Goal: Task Accomplishment & Management: Check status

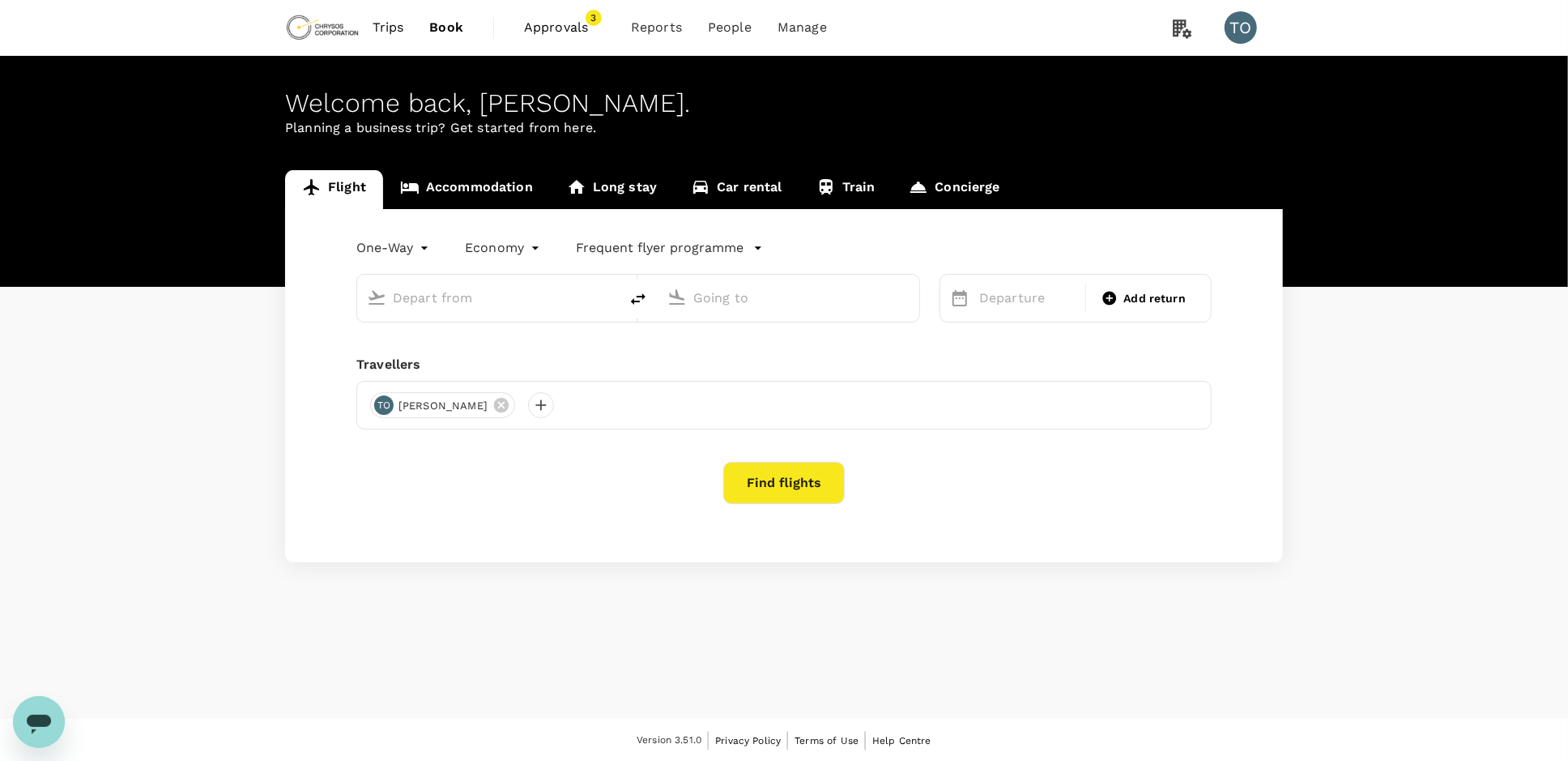
type input "[GEOGRAPHIC_DATA], [GEOGRAPHIC_DATA] (any)"
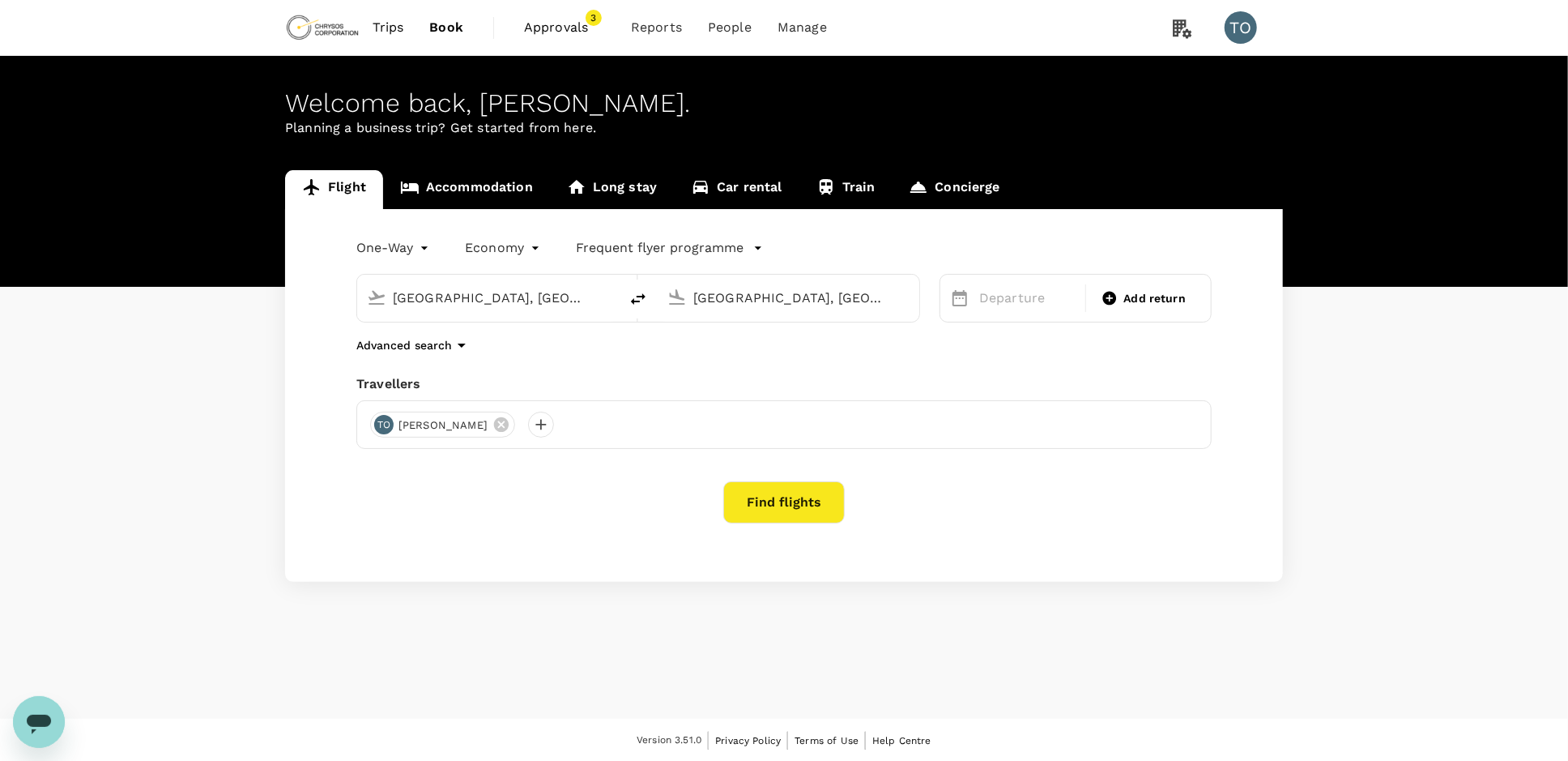
click at [558, 22] on span "Approvals" at bounding box center [564, 27] width 81 height 20
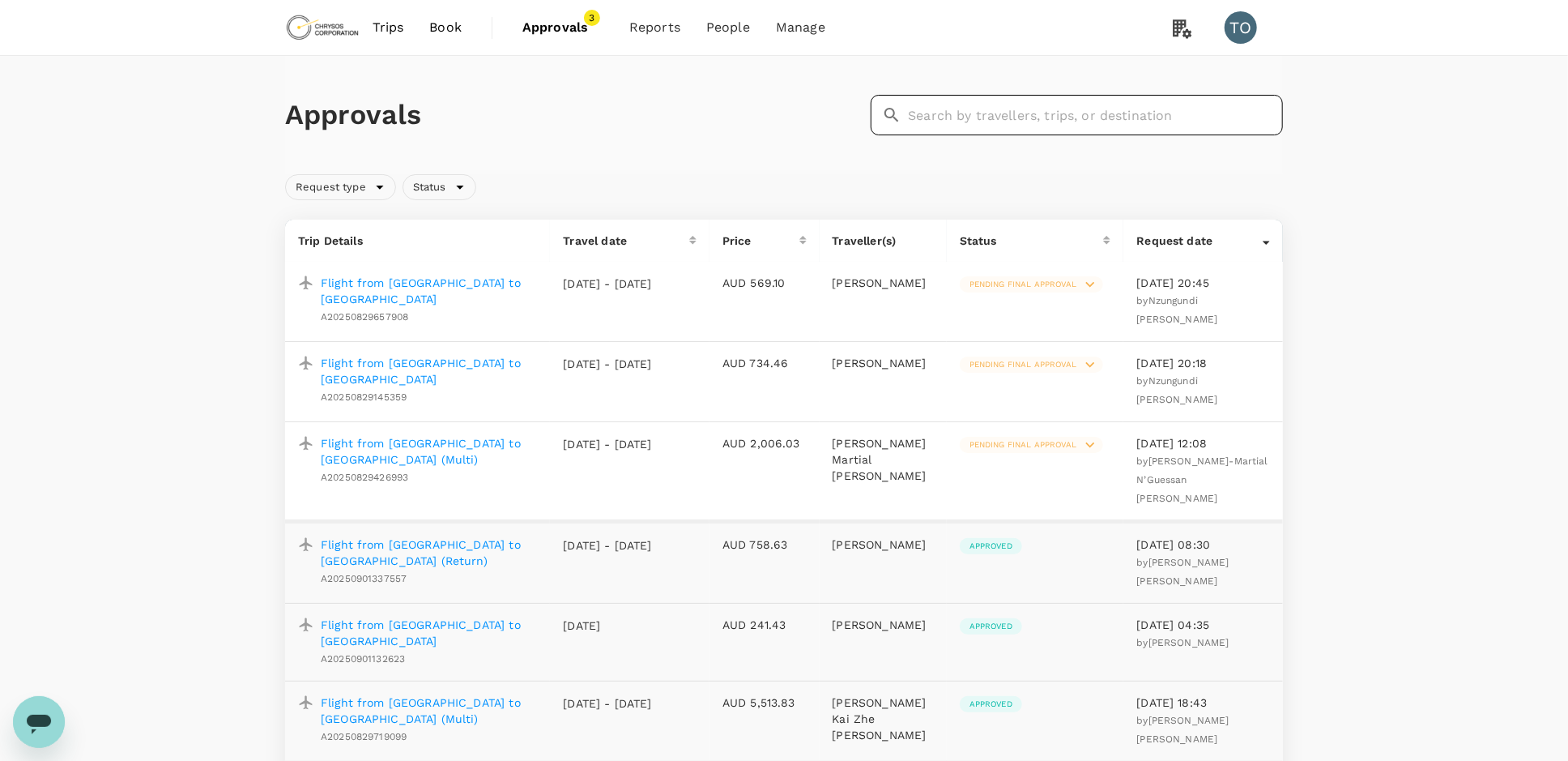
click at [1070, 126] on input "text" at bounding box center [1095, 115] width 375 height 41
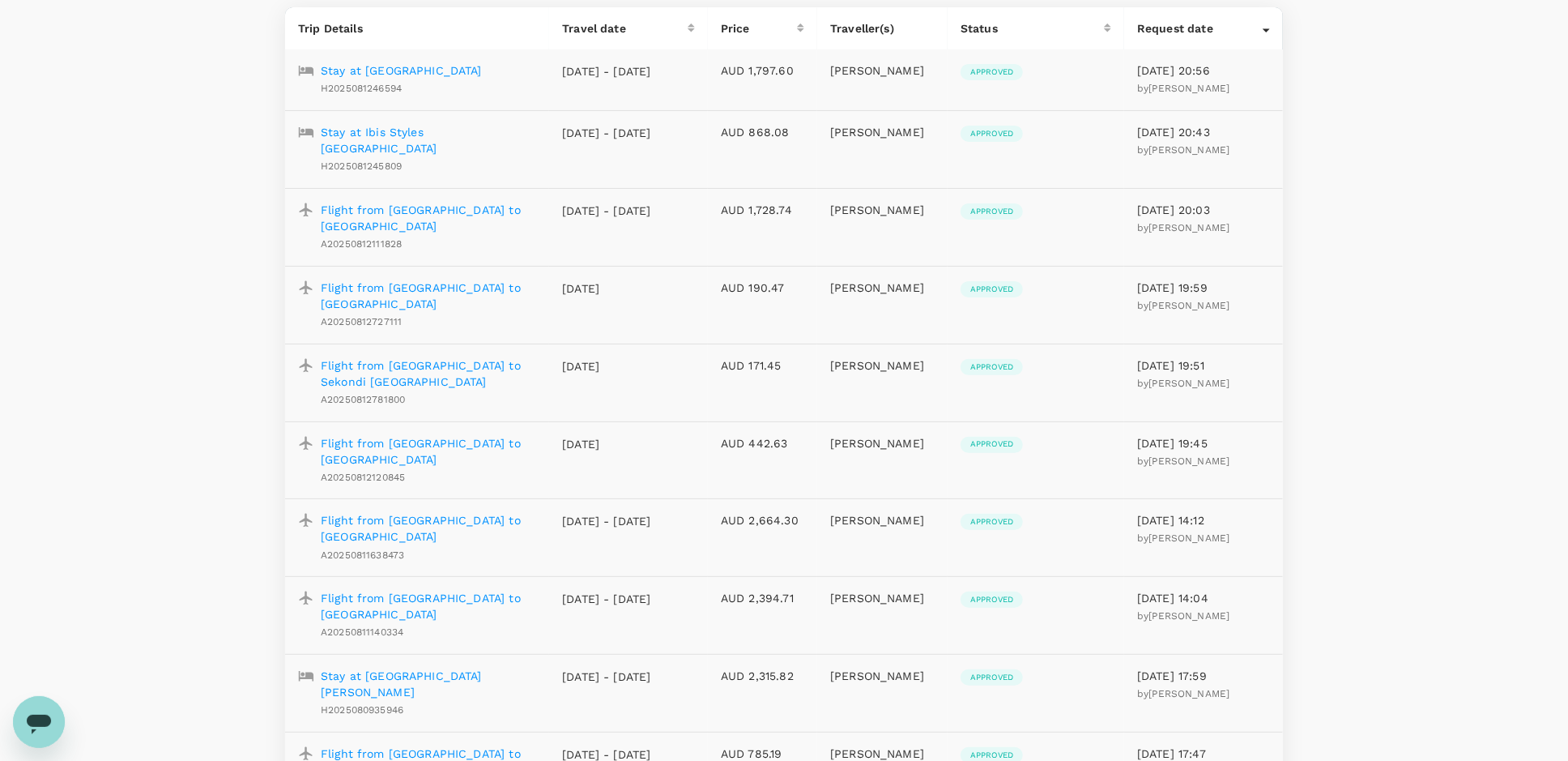
scroll to position [216, 0]
drag, startPoint x: 439, startPoint y: 488, endPoint x: 409, endPoint y: 492, distance: 30.3
drag, startPoint x: 409, startPoint y: 492, endPoint x: 392, endPoint y: 501, distance: 19.2
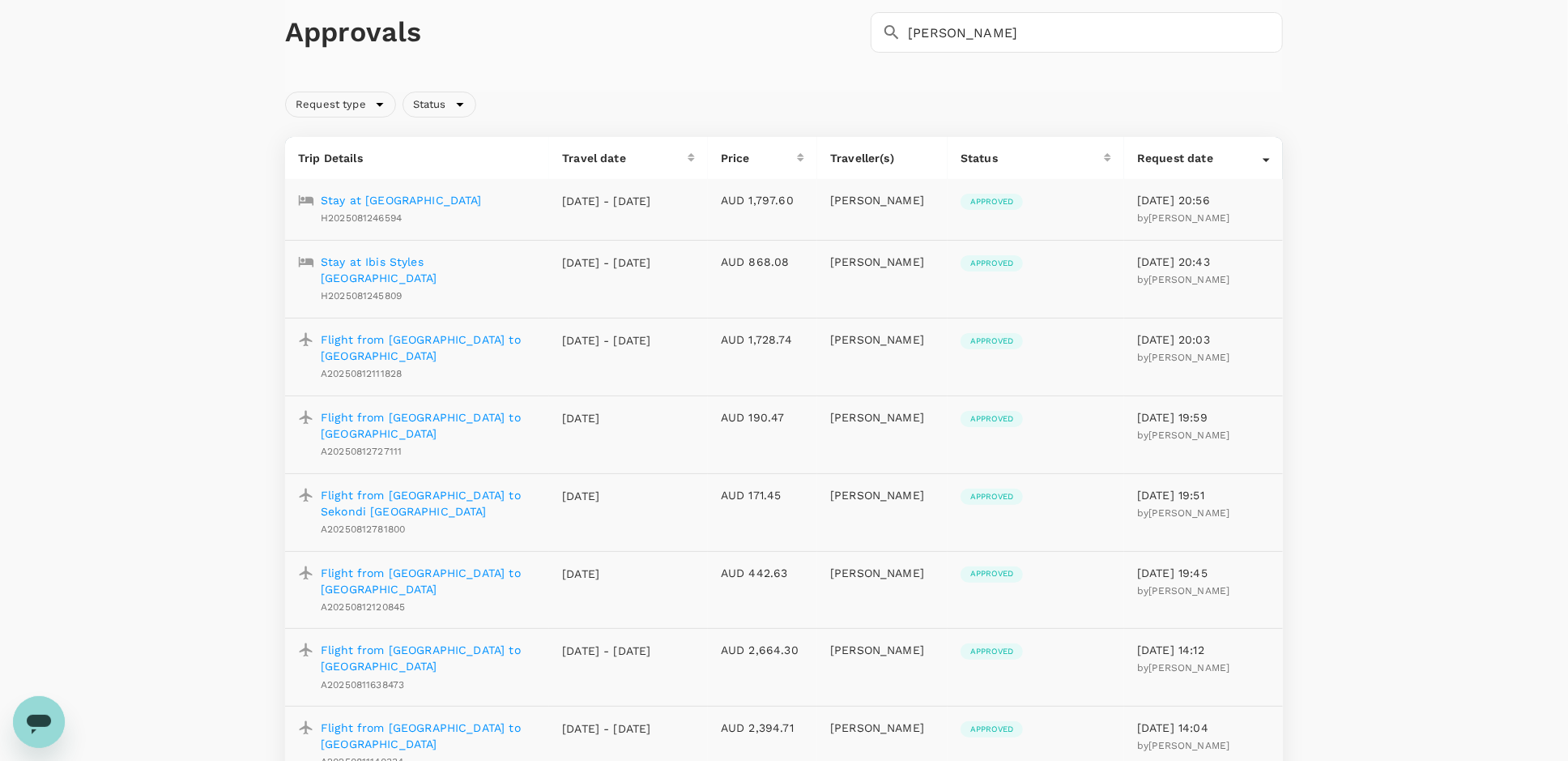
scroll to position [0, 0]
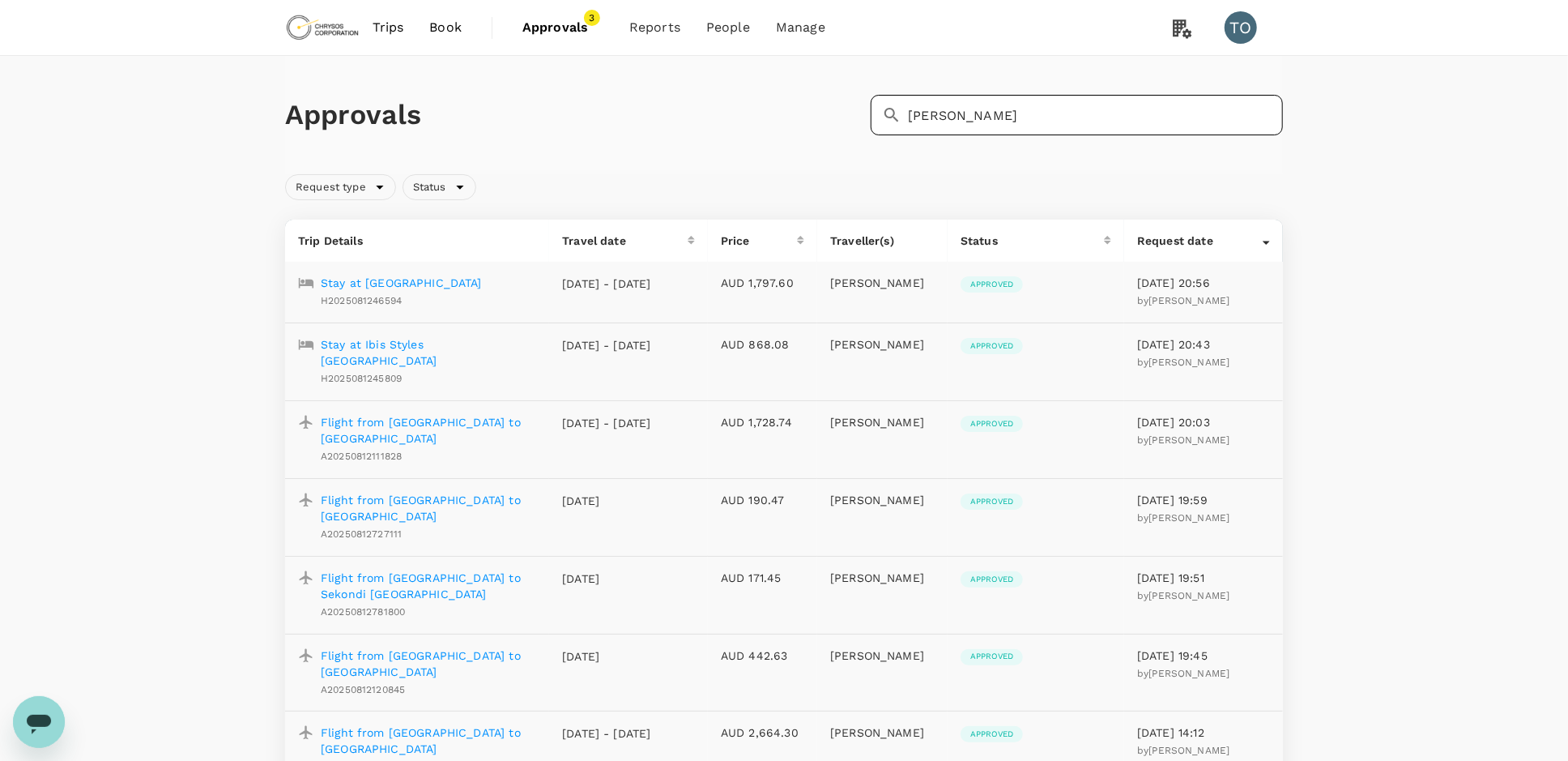
click at [924, 112] on input "[PERSON_NAME]" at bounding box center [1095, 115] width 375 height 41
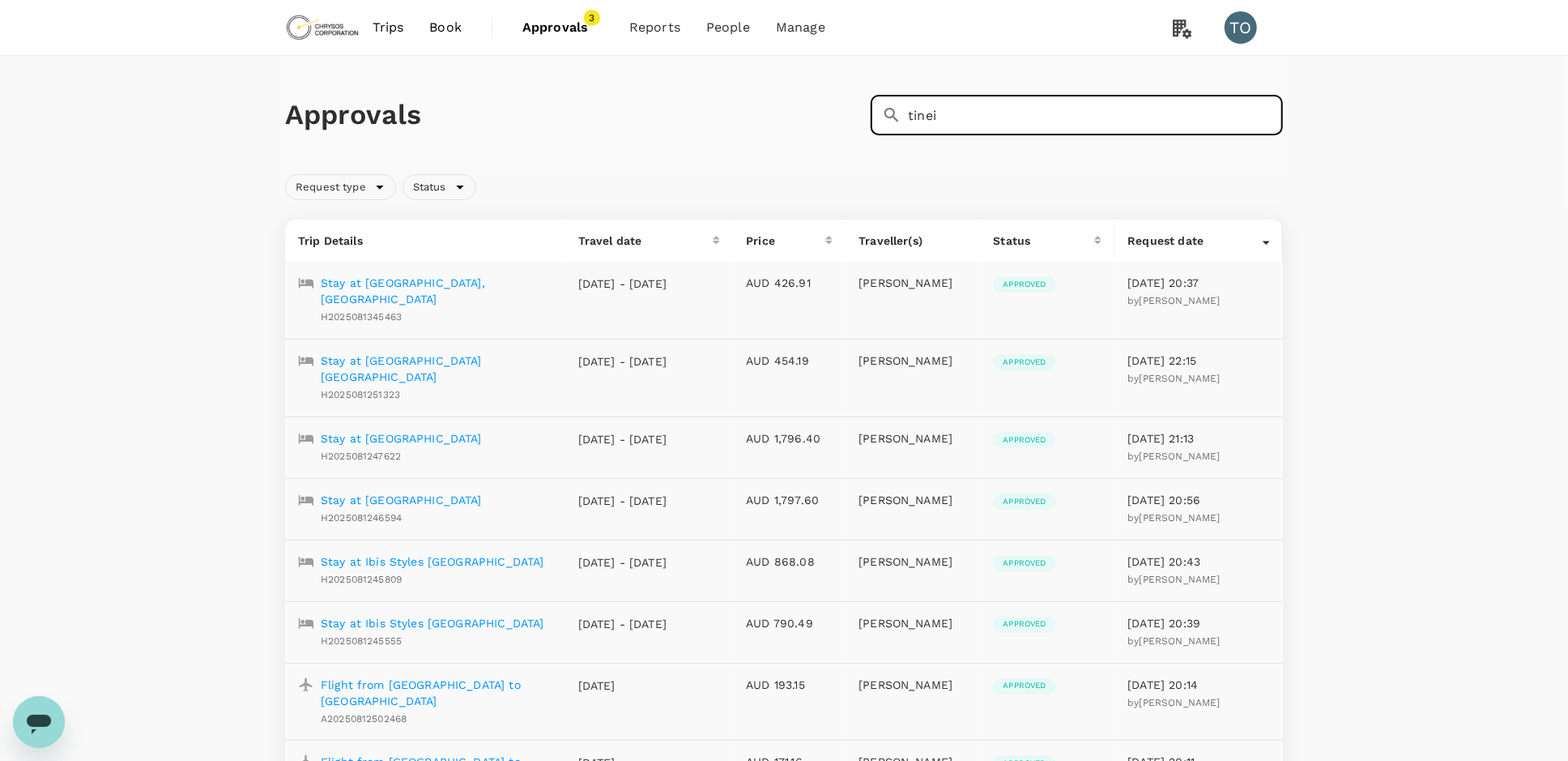
type input "tinei"
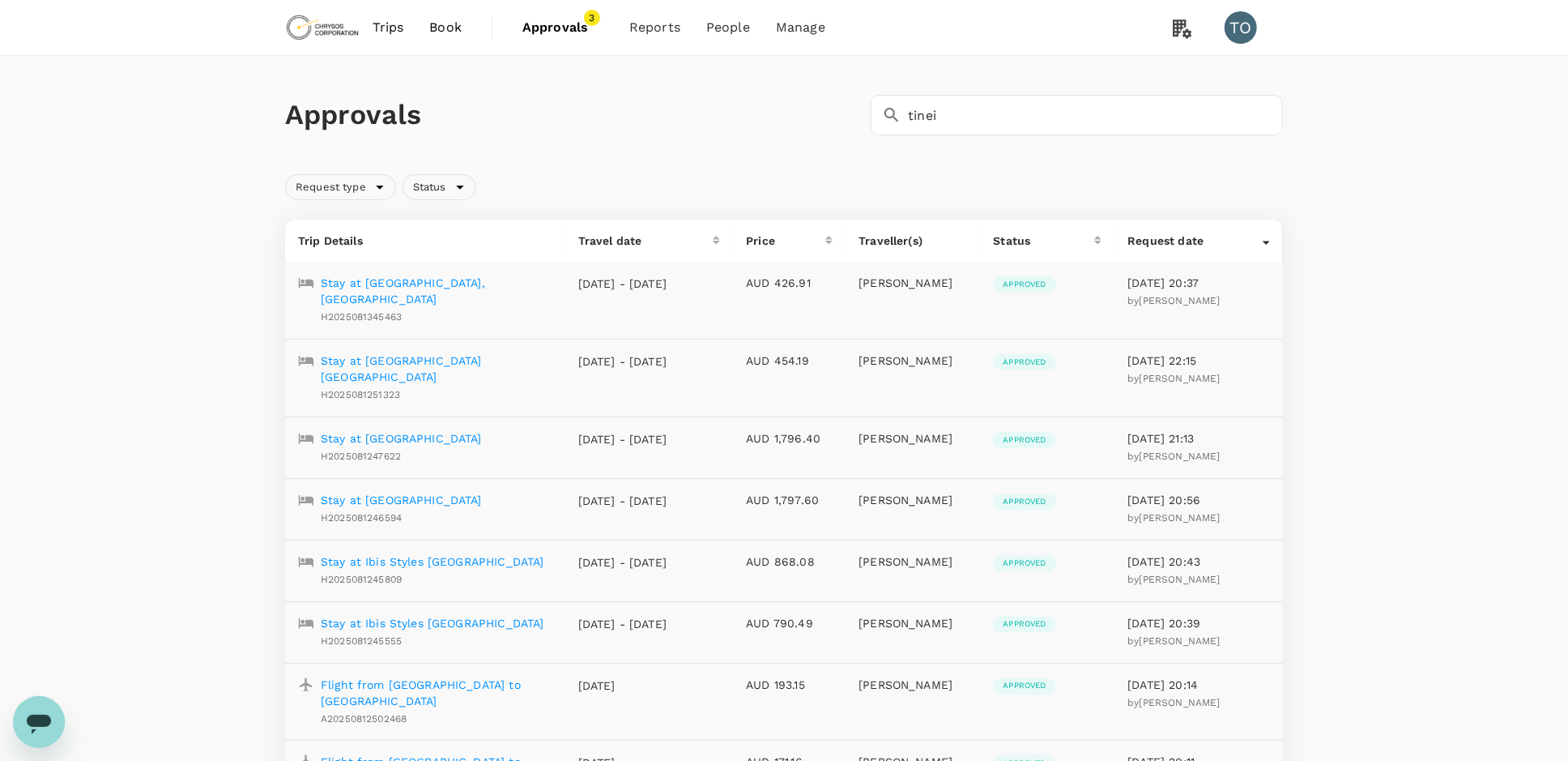
click at [451, 282] on p "Stay at [GEOGRAPHIC_DATA], [GEOGRAPHIC_DATA]" at bounding box center [436, 290] width 232 height 33
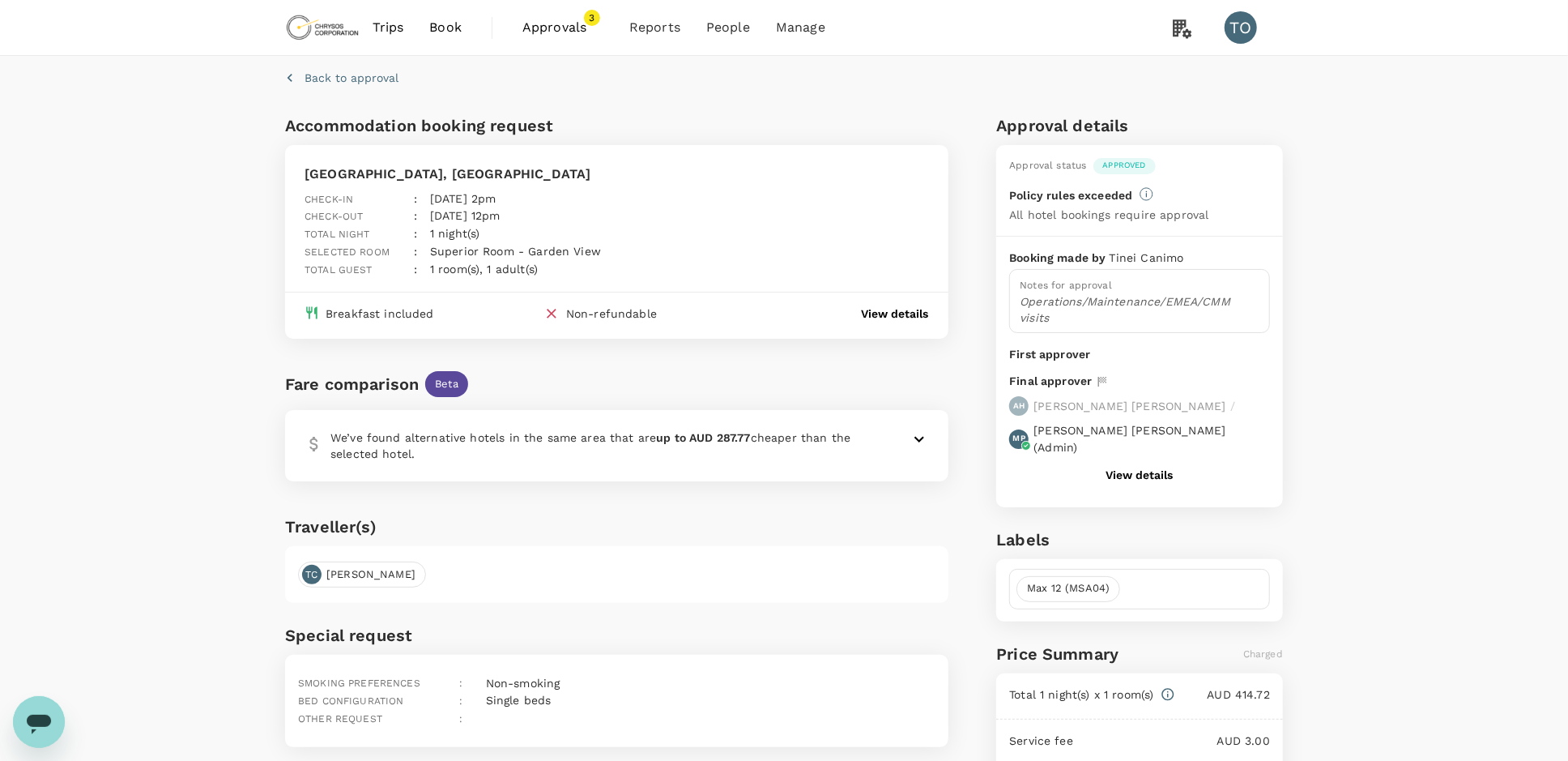
click at [1137, 468] on button "View details" at bounding box center [1139, 474] width 67 height 13
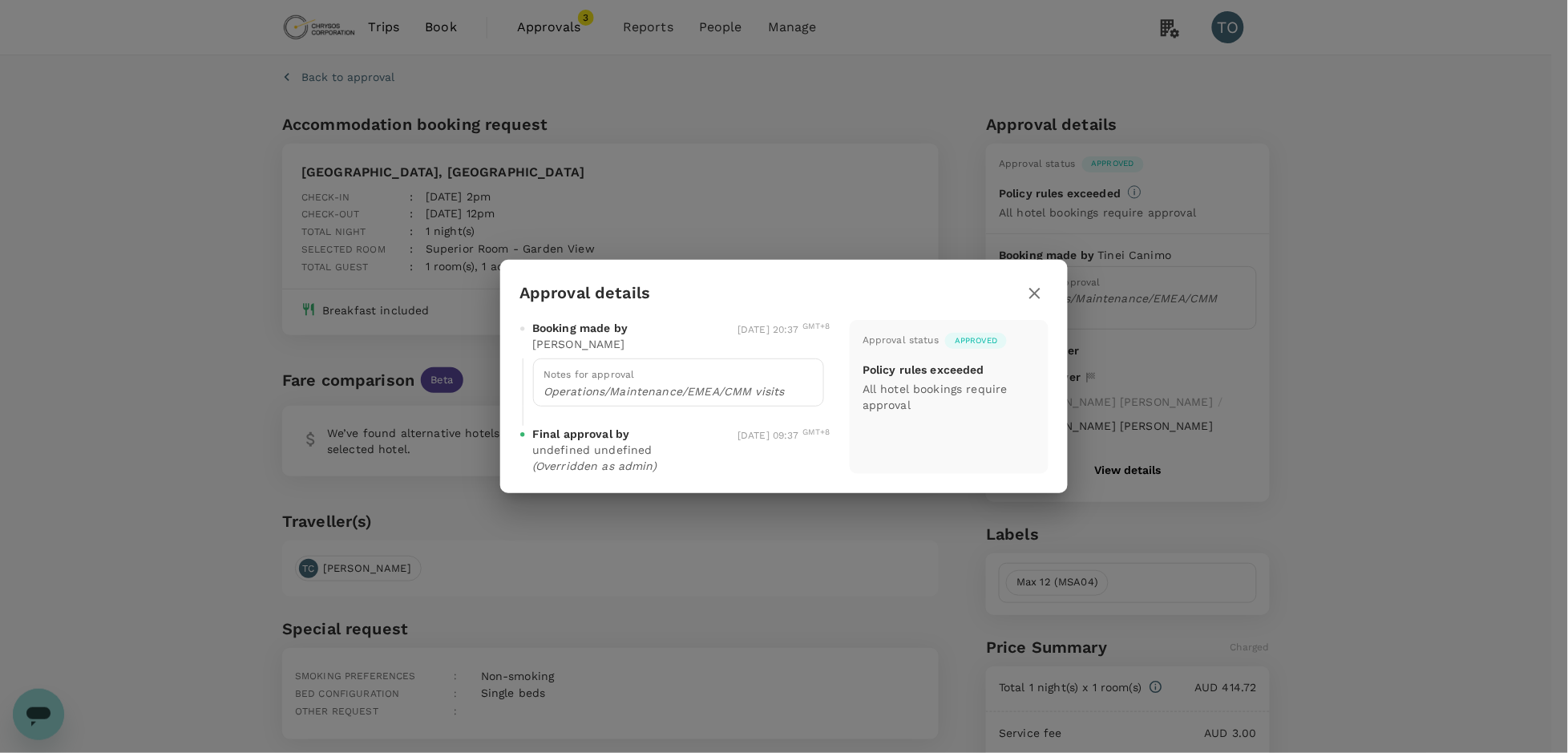
click at [1031, 295] on icon "button" at bounding box center [1035, 293] width 19 height 19
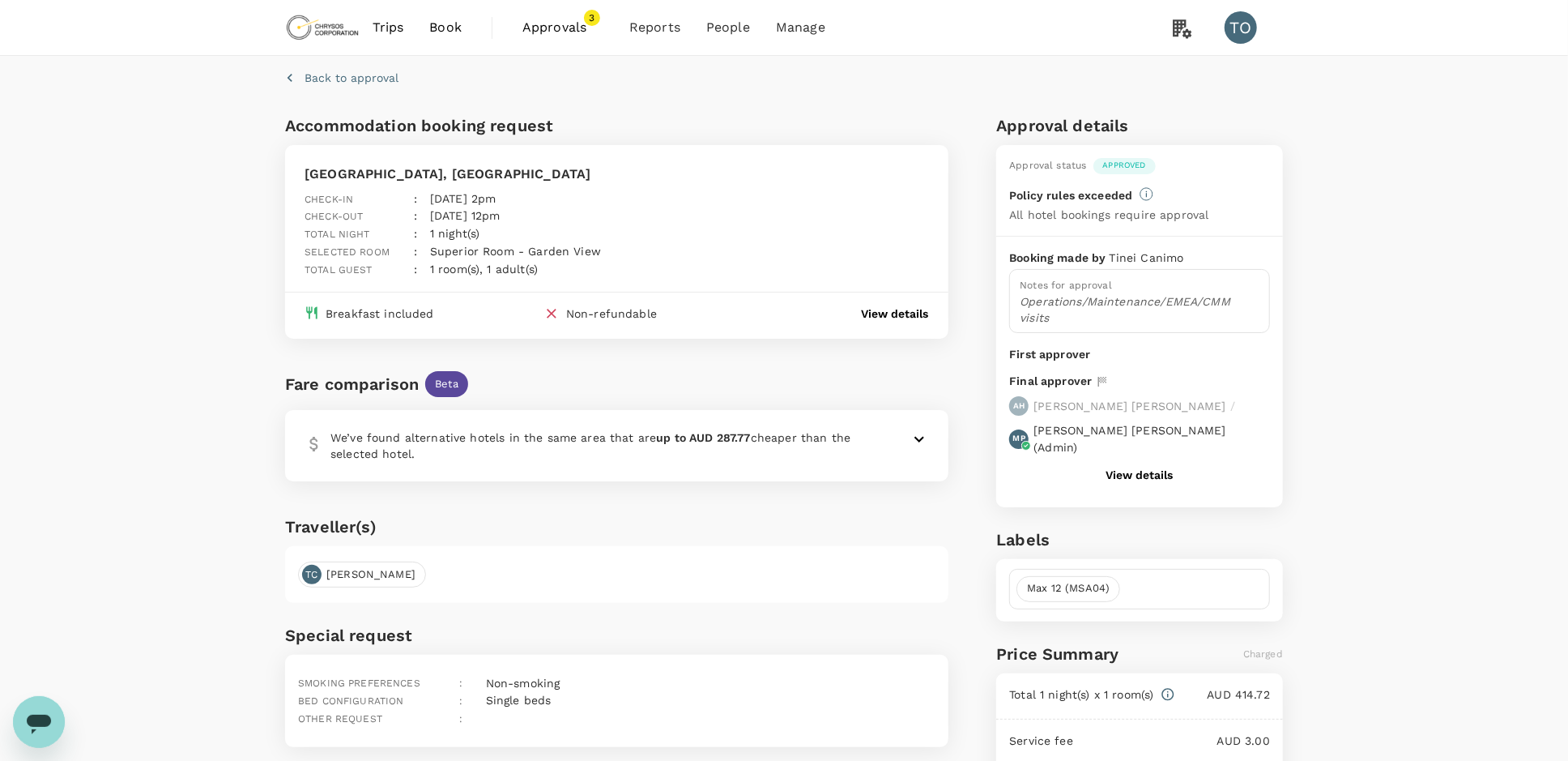
click at [960, 385] on div "Accommodation booking request [GEOGRAPHIC_DATA], [GEOGRAPHIC_DATA] Check-in : […" at bounding box center [781, 499] width 1004 height 786
click at [889, 305] on p "View details" at bounding box center [895, 313] width 67 height 16
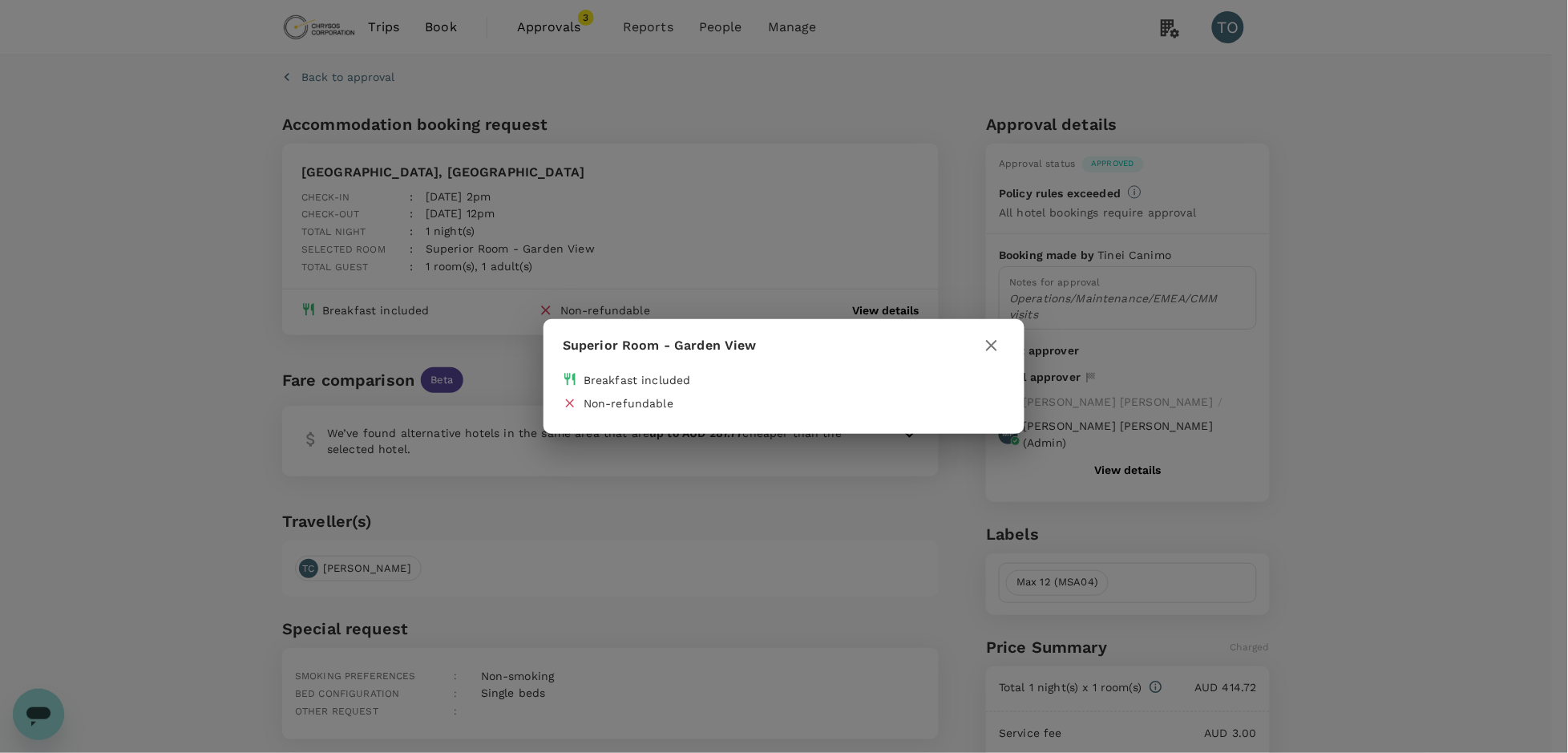
click at [917, 225] on div "Superior Room - Garden View Breakfast included Non-refundable" at bounding box center [784, 376] width 1568 height 753
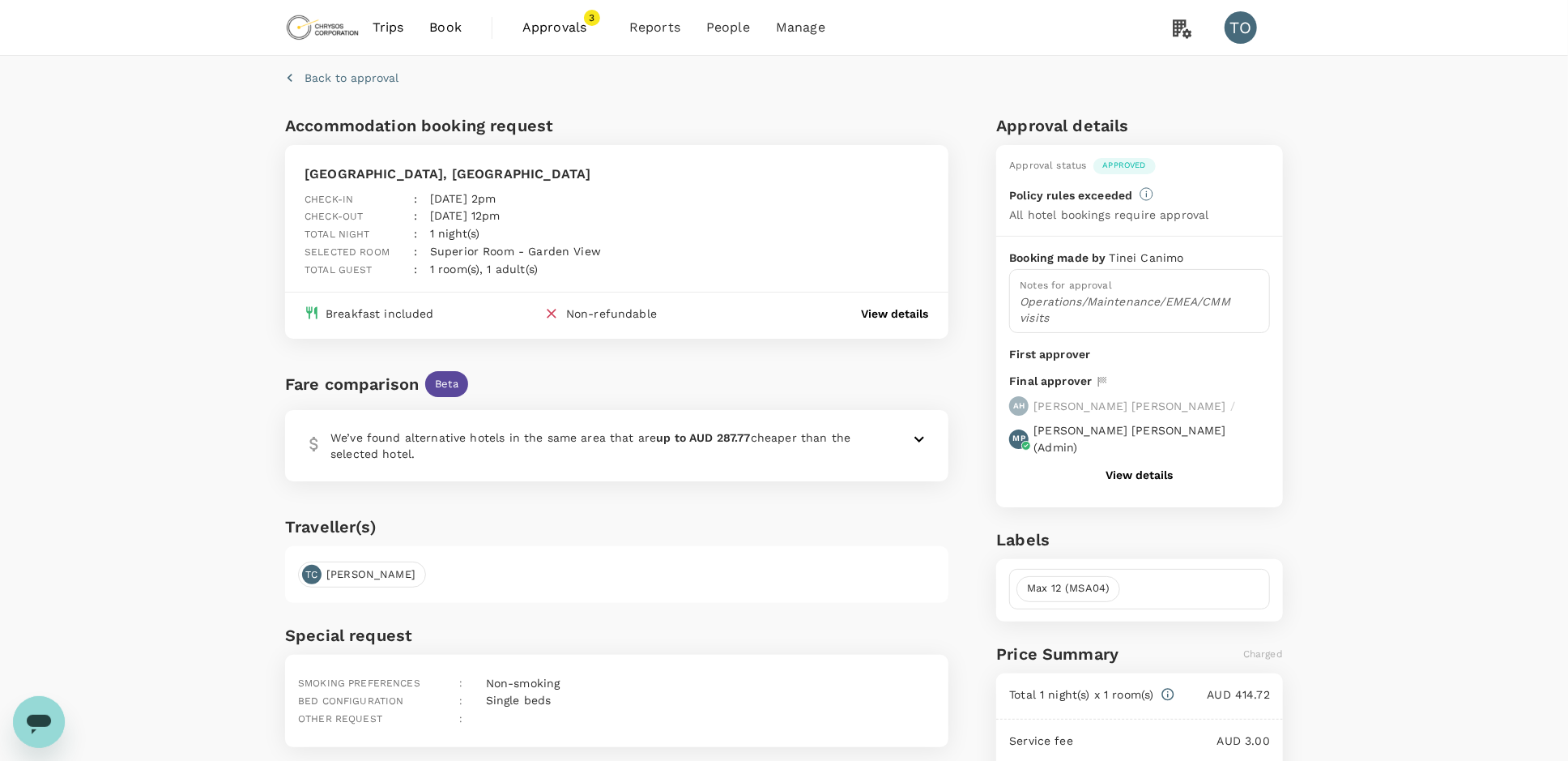
click at [916, 436] on icon at bounding box center [919, 439] width 9 height 6
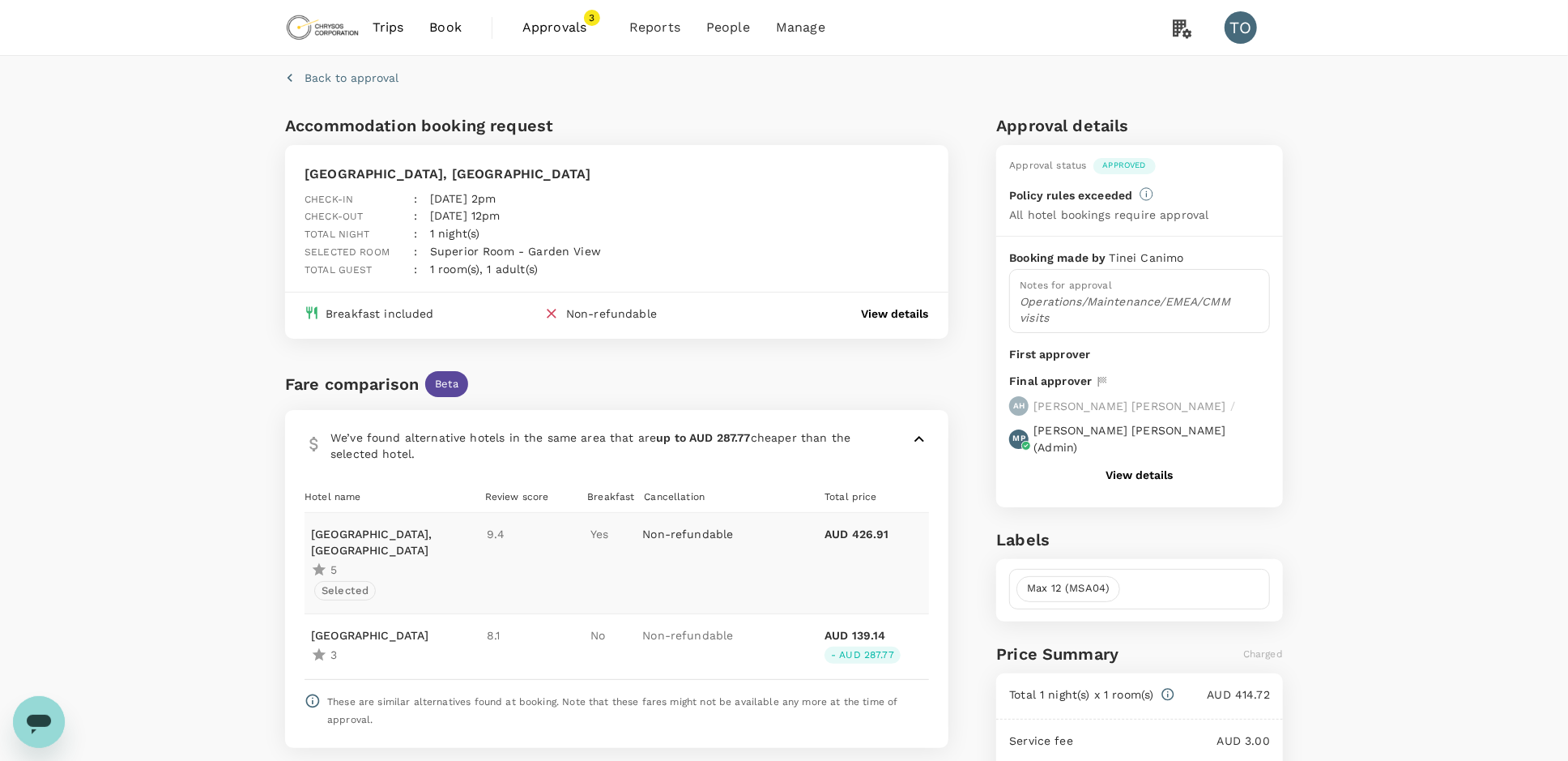
click at [964, 392] on div "Accommodation booking request [GEOGRAPHIC_DATA], [GEOGRAPHIC_DATA] Check-in : […" at bounding box center [781, 559] width 1004 height 907
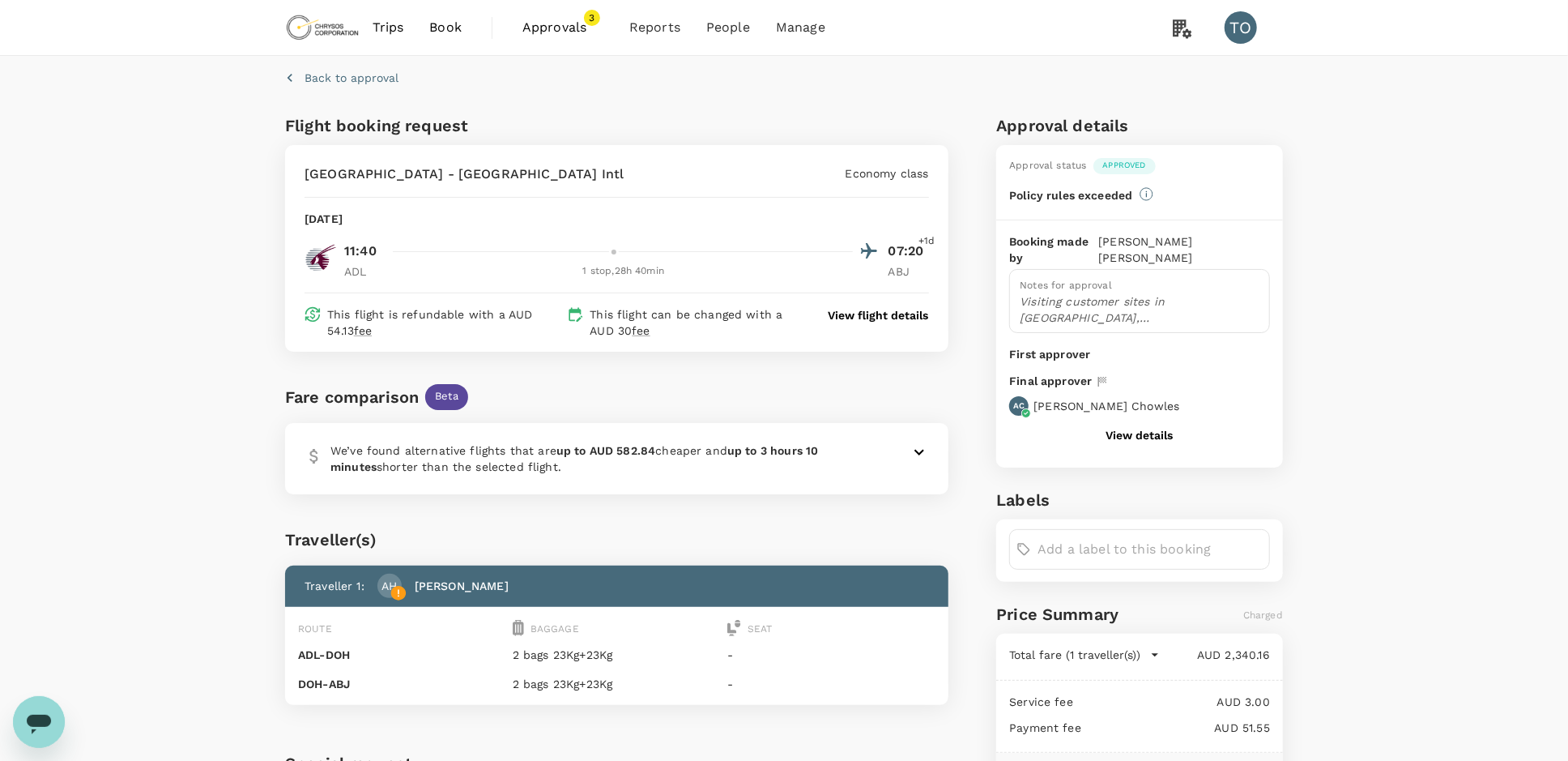
click at [895, 308] on p "View flight details" at bounding box center [879, 314] width 100 height 16
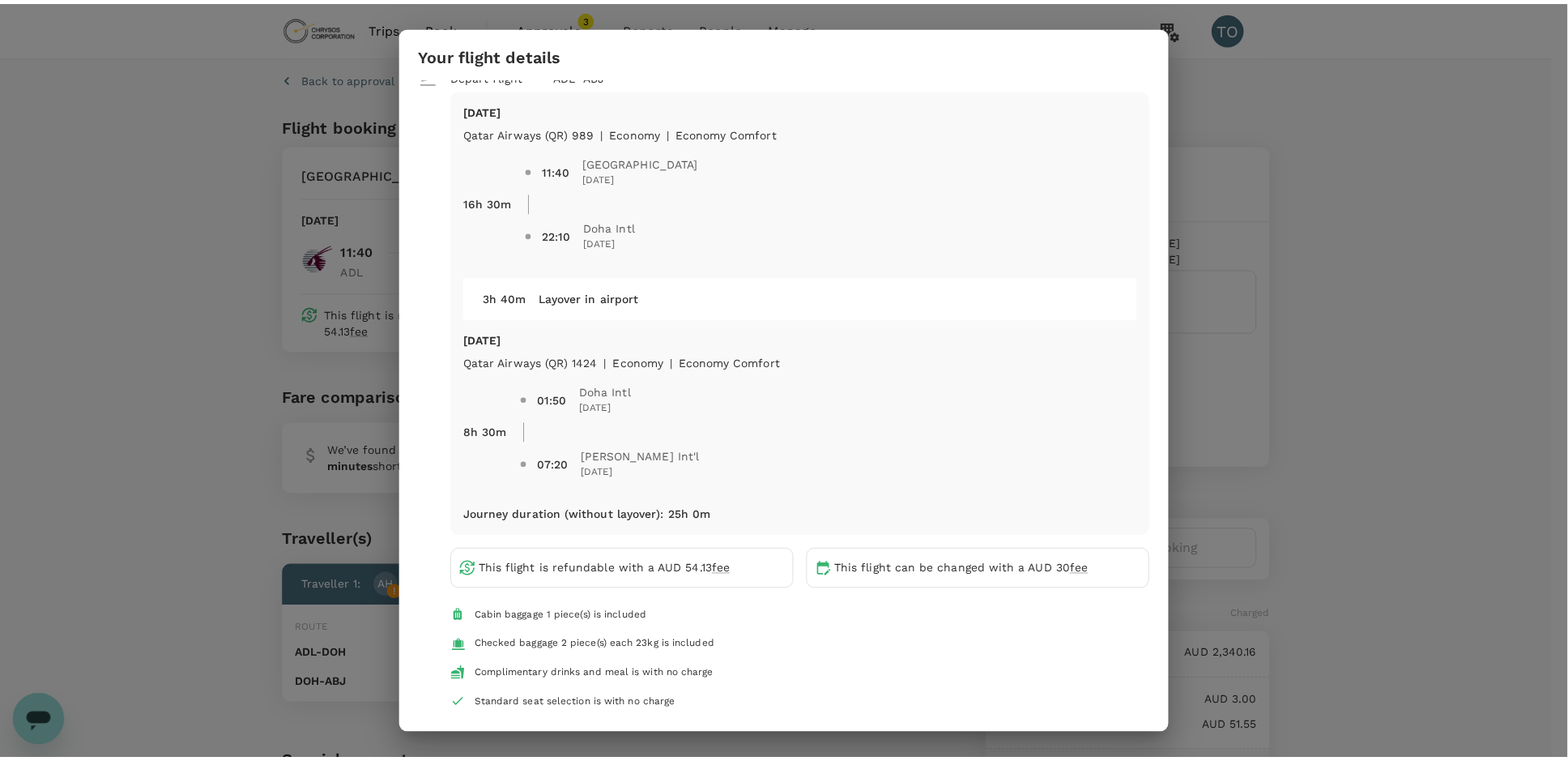
scroll to position [20, 0]
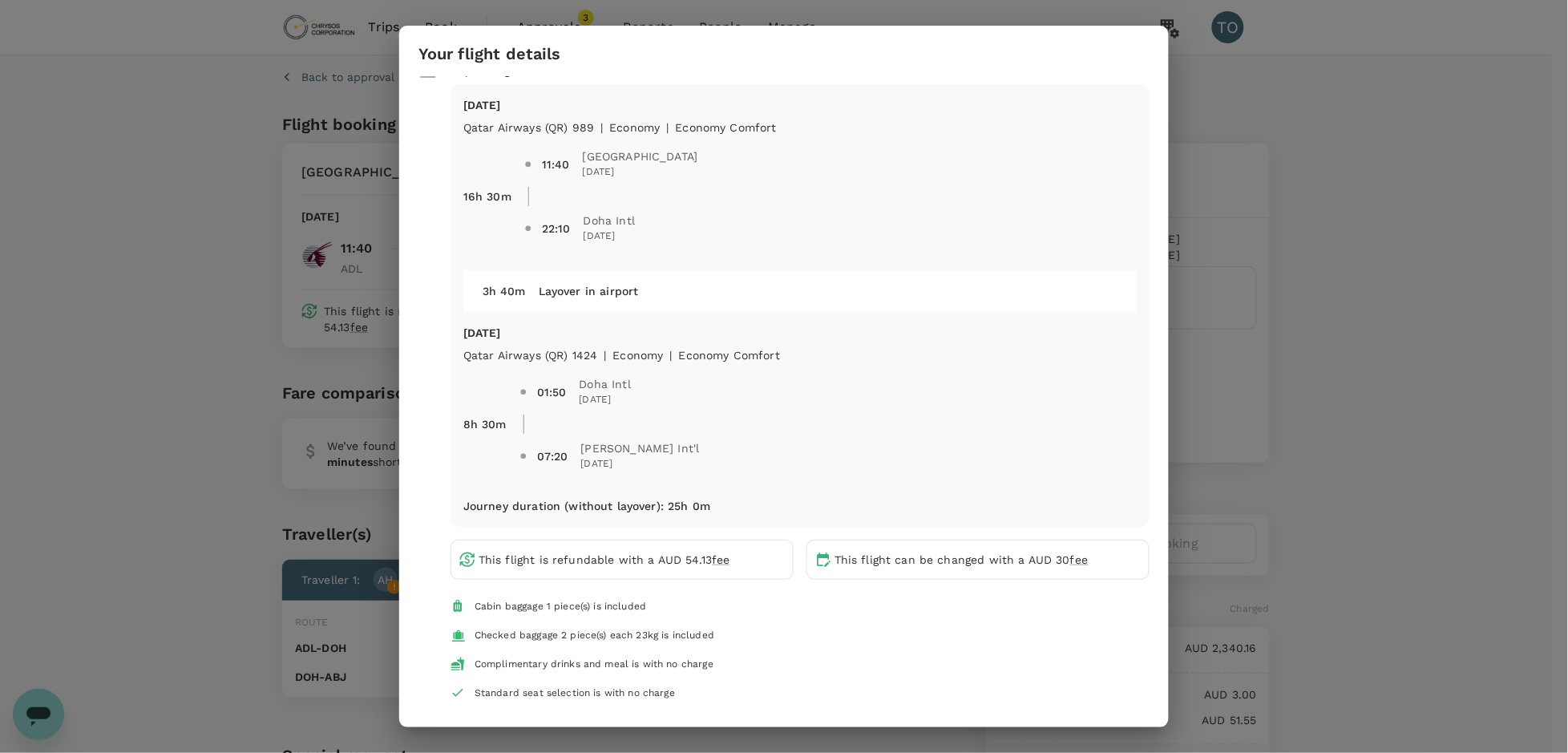
click at [1327, 146] on div "Your flight details Depart flight ADL - ABJ Mon, 01 Sep Qatar Airways (QR) 989 …" at bounding box center [784, 376] width 1568 height 753
